Goal: Task Accomplishment & Management: Manage account settings

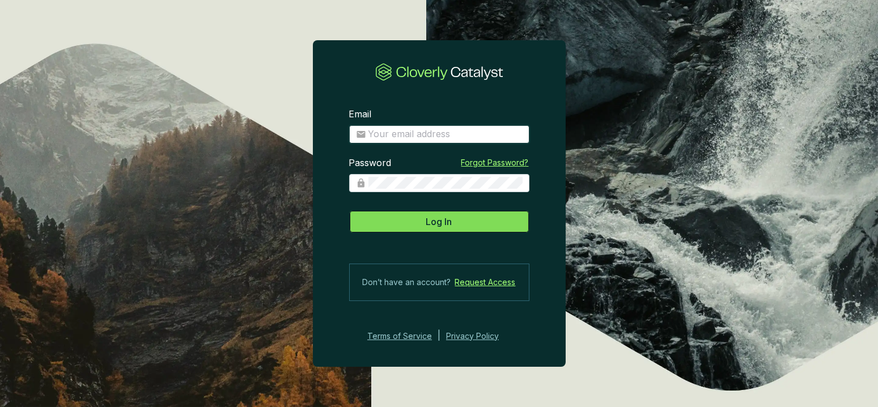
type input "[PERSON_NAME][EMAIL_ADDRESS][DOMAIN_NAME]"
click at [430, 215] on span "Log In" at bounding box center [439, 222] width 26 height 14
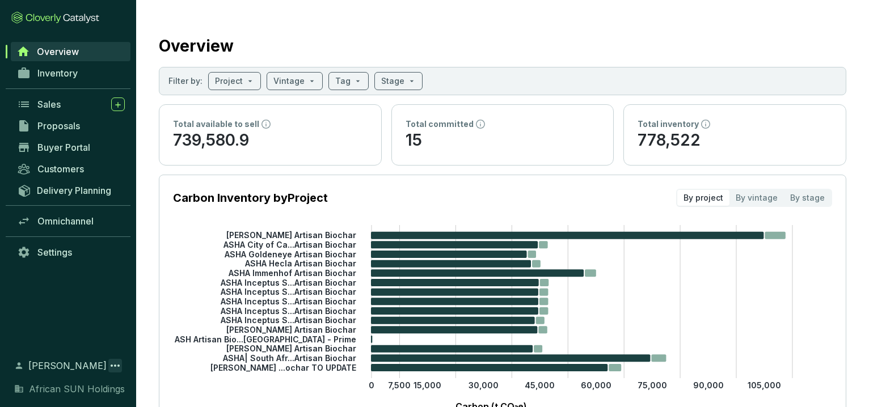
click at [118, 363] on icon at bounding box center [115, 366] width 14 height 14
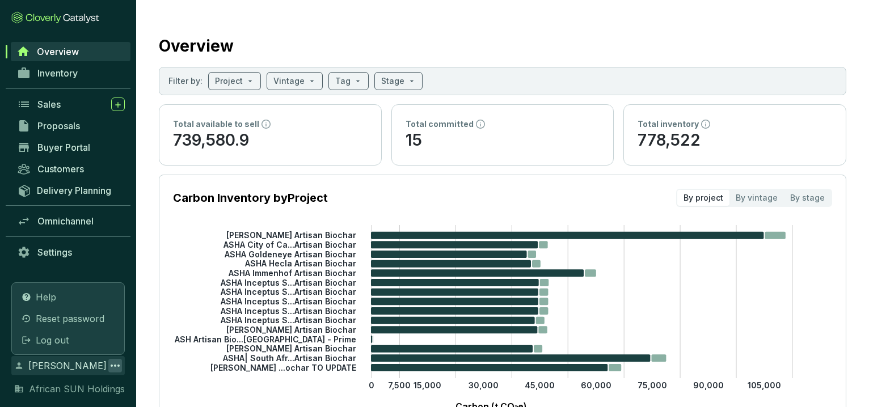
click at [105, 279] on div "Overview Inventory Sales Proposals Buyer Portal Customers Delivery Planning Omn…" at bounding box center [68, 193] width 136 height 304
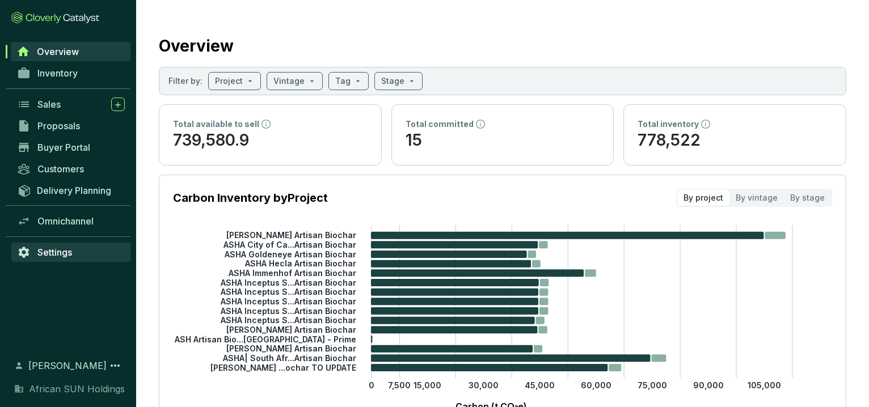
click at [52, 250] on span "Settings" at bounding box center [54, 252] width 35 height 11
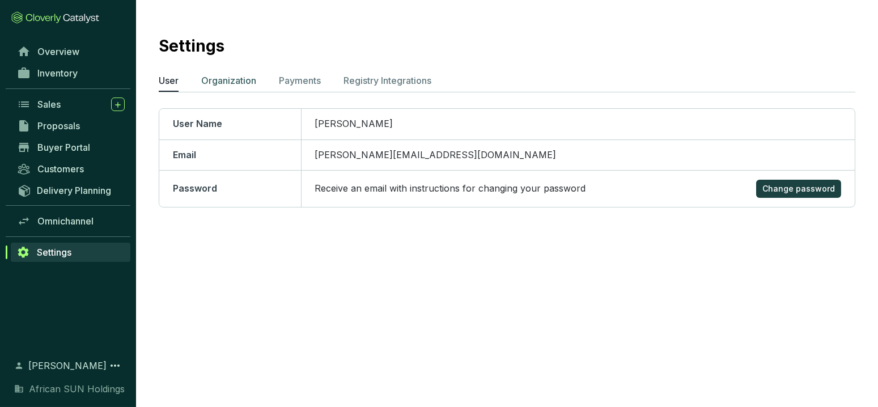
click at [237, 77] on p "Organization" at bounding box center [228, 81] width 55 height 14
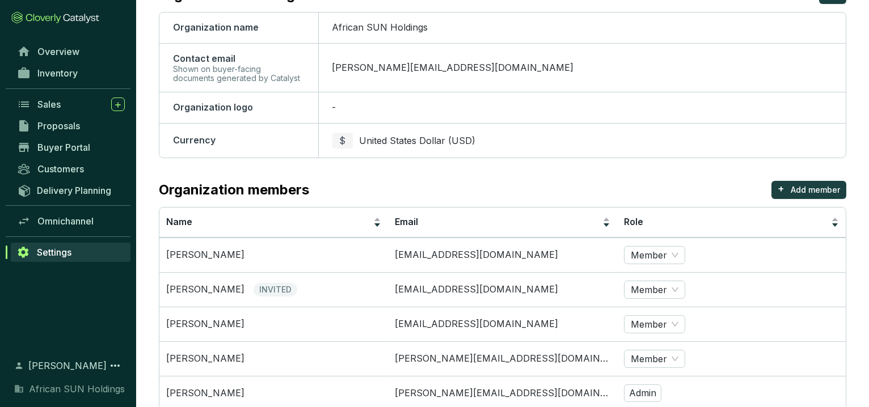
scroll to position [160, 0]
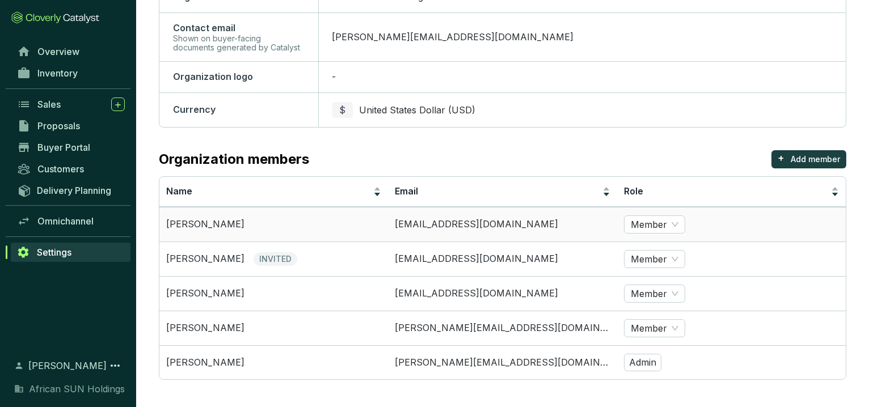
click at [480, 227] on td "[EMAIL_ADDRESS][DOMAIN_NAME]" at bounding box center [502, 224] width 228 height 35
click at [678, 225] on div "Member" at bounding box center [654, 224] width 61 height 18
click at [253, 255] on span "INVITED" at bounding box center [275, 259] width 44 height 14
click at [258, 255] on span "INVITED" at bounding box center [275, 259] width 44 height 14
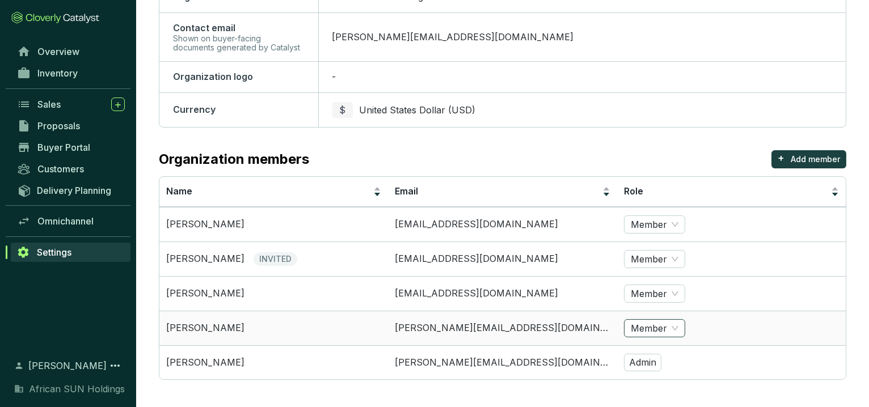
click at [672, 328] on span "Member" at bounding box center [654, 328] width 48 height 17
click at [674, 327] on span "Member" at bounding box center [654, 328] width 48 height 17
click at [684, 358] on td "Admin" at bounding box center [731, 362] width 228 height 35
click at [674, 221] on span "Member" at bounding box center [654, 224] width 48 height 17
click at [703, 227] on td "Member Member" at bounding box center [731, 224] width 228 height 35
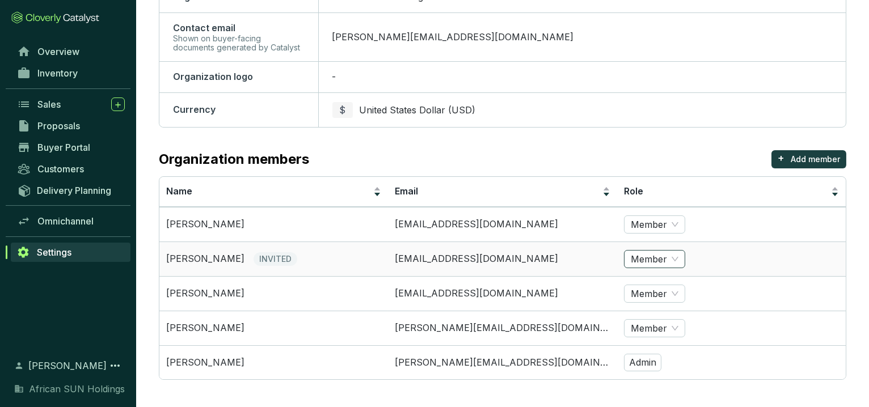
click at [675, 261] on span "Member" at bounding box center [654, 259] width 48 height 17
click at [664, 213] on div "Admin" at bounding box center [653, 219] width 43 height 12
click at [658, 222] on span "Member" at bounding box center [654, 224] width 48 height 17
click at [648, 180] on div "Admin" at bounding box center [653, 184] width 43 height 12
click at [53, 49] on span "Overview" at bounding box center [58, 51] width 42 height 11
